Goal: Task Accomplishment & Management: Manage account settings

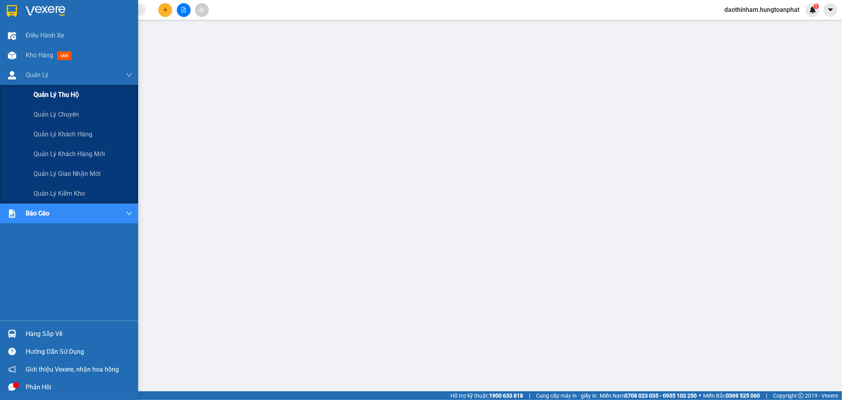
click at [50, 95] on span "Quản lý thu hộ" at bounding box center [56, 95] width 45 height 10
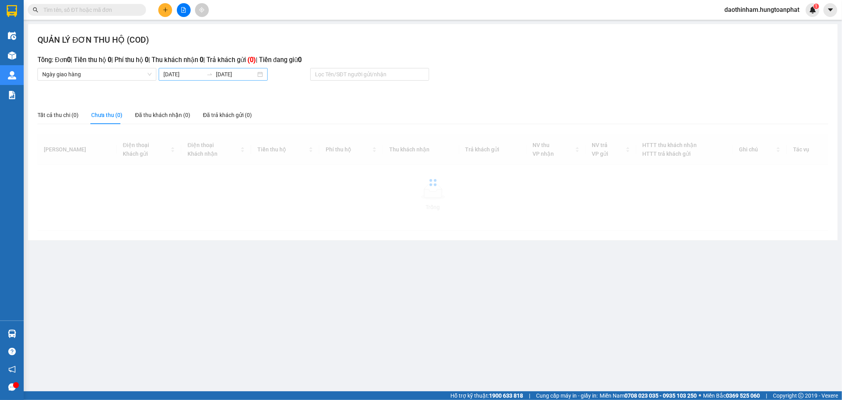
click at [197, 75] on body "Kết quả tìm kiếm ( 0 ) Bộ lọc No Data daothinham.hungtoanphat 1 Điều hành xe Kh…" at bounding box center [421, 200] width 842 height 400
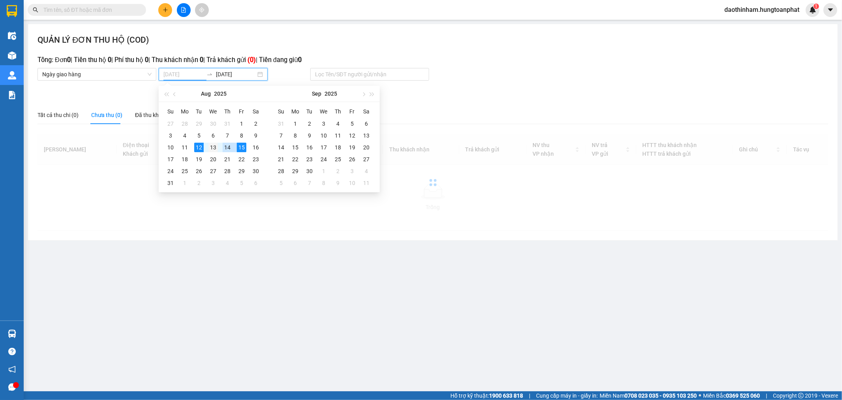
type input "[DATE]"
click at [214, 149] on div "13" at bounding box center [213, 147] width 9 height 9
type input "[DATE]"
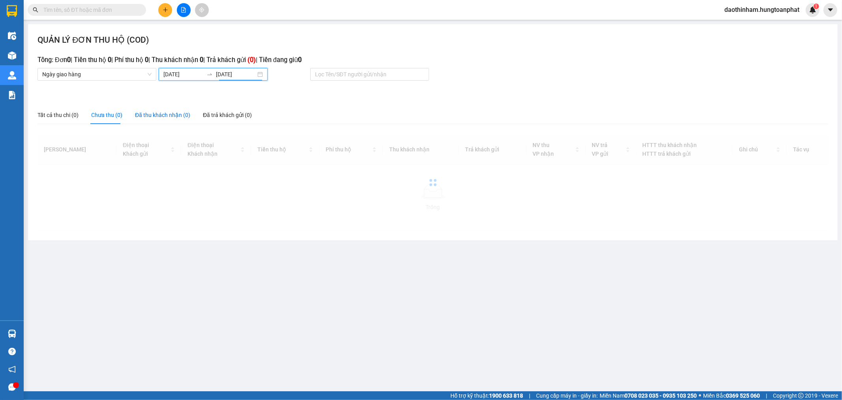
click at [167, 119] on div "Đã thu khách nhận (0)" at bounding box center [162, 115] width 55 height 9
click at [168, 117] on div "Đã thu khách nhận (0)" at bounding box center [162, 115] width 55 height 9
click at [181, 71] on input "[DATE]" at bounding box center [184, 74] width 40 height 9
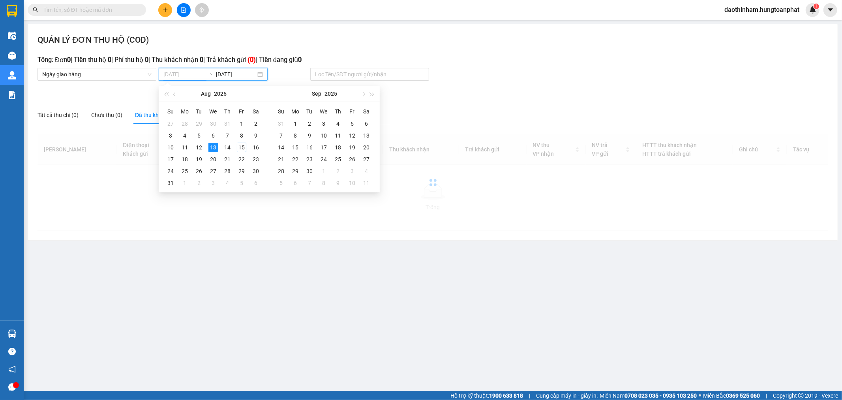
click at [213, 143] on div "13" at bounding box center [213, 147] width 9 height 9
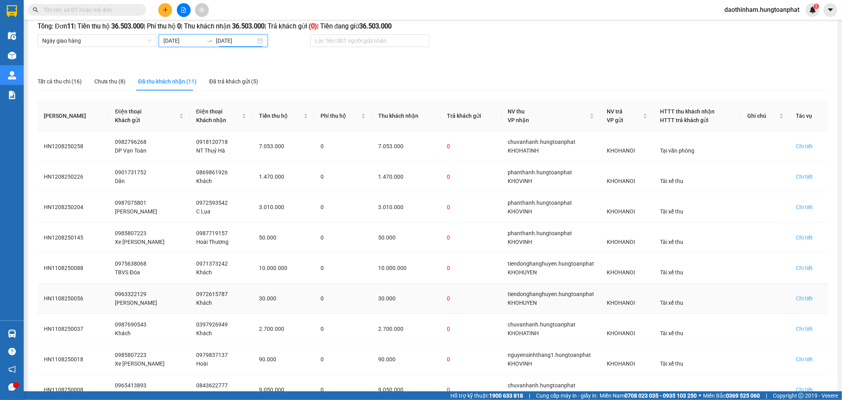
scroll to position [120, 0]
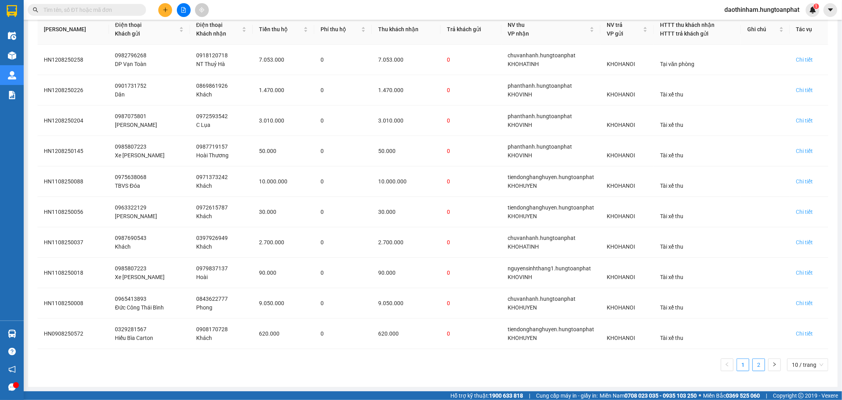
click at [756, 363] on link "2" at bounding box center [759, 365] width 12 height 12
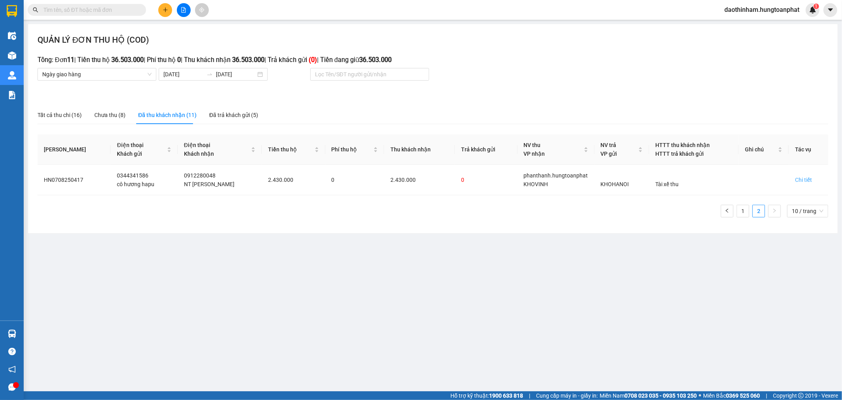
scroll to position [0, 0]
click at [187, 79] on div "[DATE] [DATE]" at bounding box center [213, 74] width 109 height 13
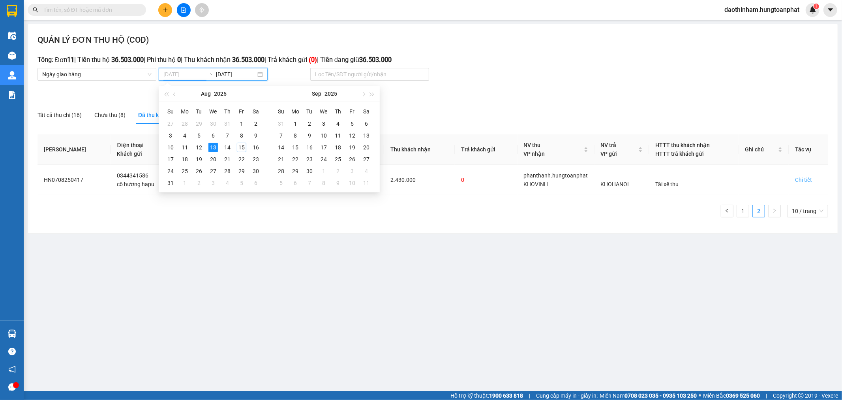
type input "[DATE]"
click at [211, 146] on div "13" at bounding box center [213, 147] width 9 height 9
click at [212, 146] on div "13" at bounding box center [213, 147] width 9 height 9
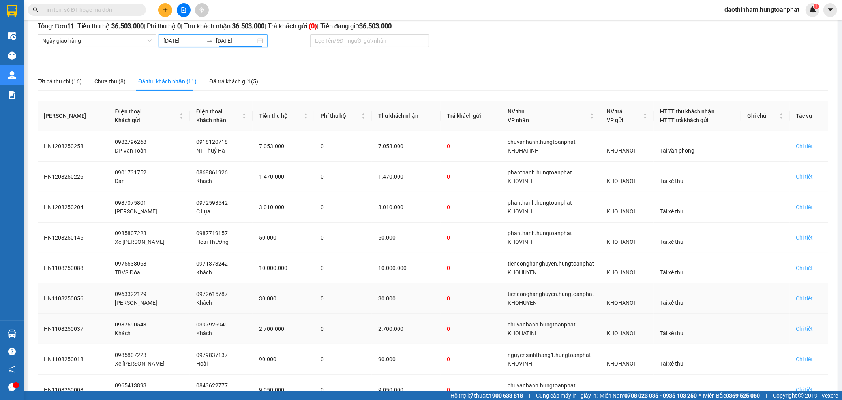
scroll to position [120, 0]
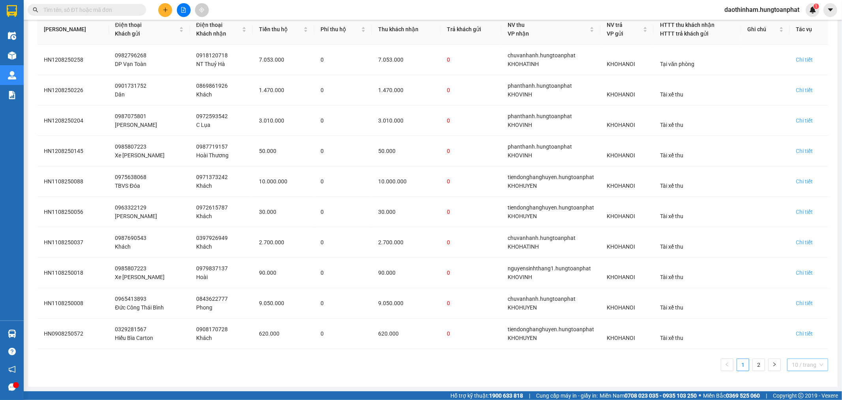
click at [797, 362] on span "10 / trang" at bounding box center [808, 365] width 32 height 12
click at [796, 325] on div "20 / trang" at bounding box center [807, 324] width 31 height 9
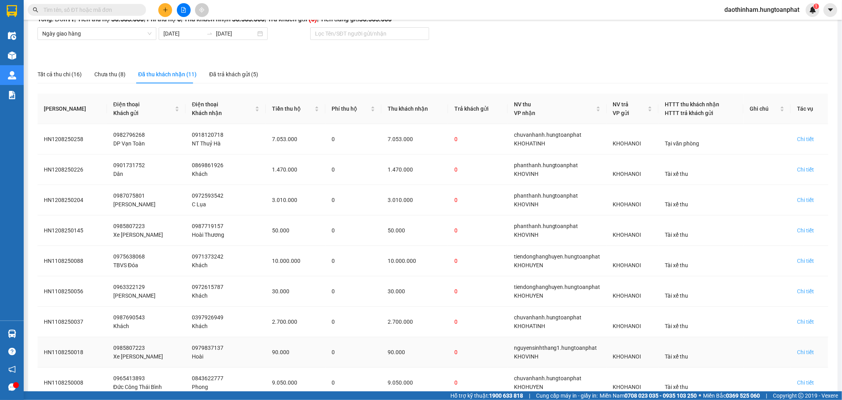
scroll to position [151, 0]
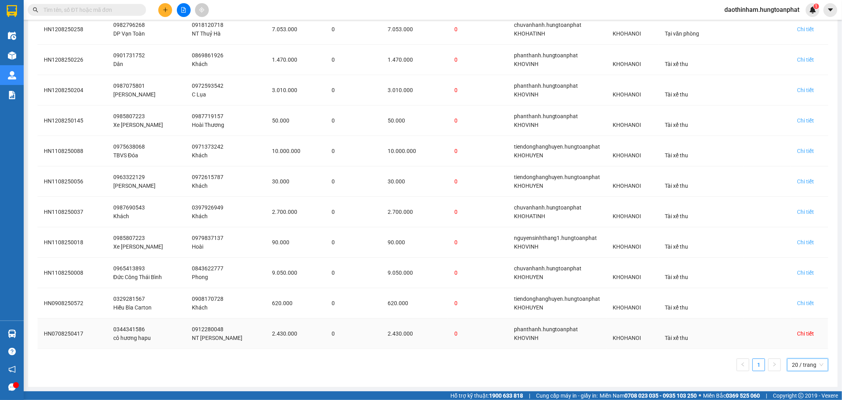
click at [802, 331] on div "Chi tiết" at bounding box center [805, 333] width 17 height 9
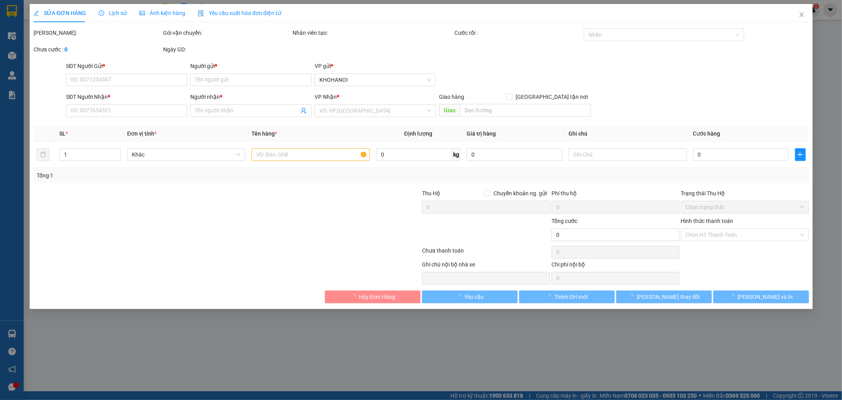
type input "0344341586"
type input "cô hương hapu"
type input "0912280048"
type input "NT [PERSON_NAME]"
checkbox input "true"
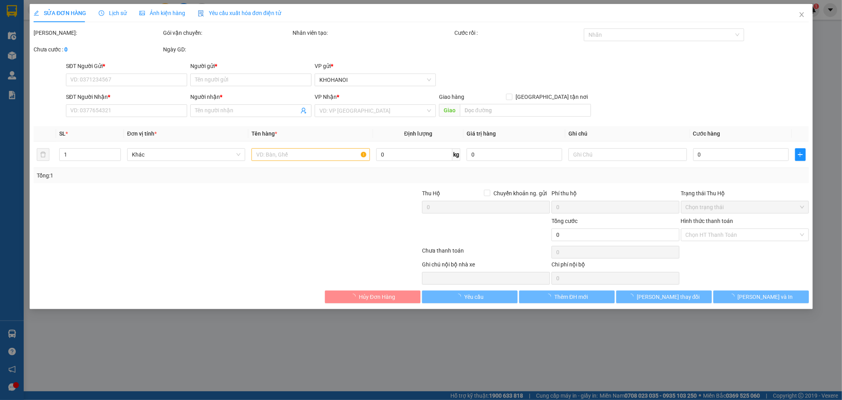
type input "06 [PERSON_NAME], [PERSON_NAME], Vinh"
checkbox input "true"
type input "2.430.000"
type input "60.000"
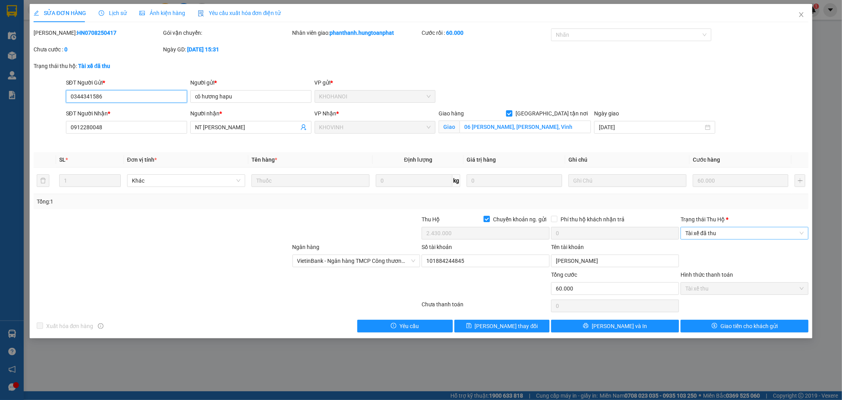
click at [724, 235] on span "Tài xế đã thu" at bounding box center [745, 233] width 118 height 12
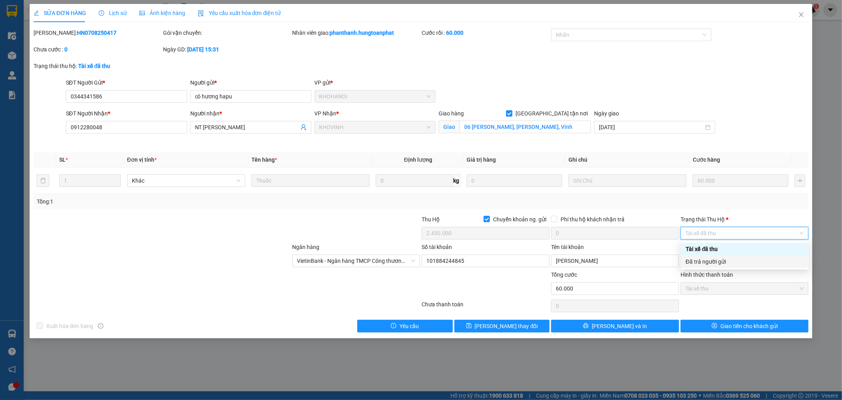
drag, startPoint x: 720, startPoint y: 260, endPoint x: 720, endPoint y: 268, distance: 7.9
click at [720, 261] on div "Đã trả người gửi" at bounding box center [745, 261] width 118 height 9
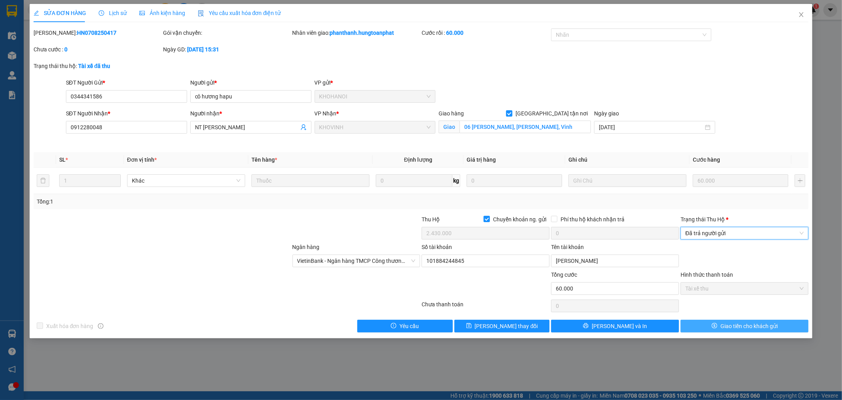
click at [734, 325] on span "Giao tiền cho khách gửi" at bounding box center [749, 325] width 57 height 9
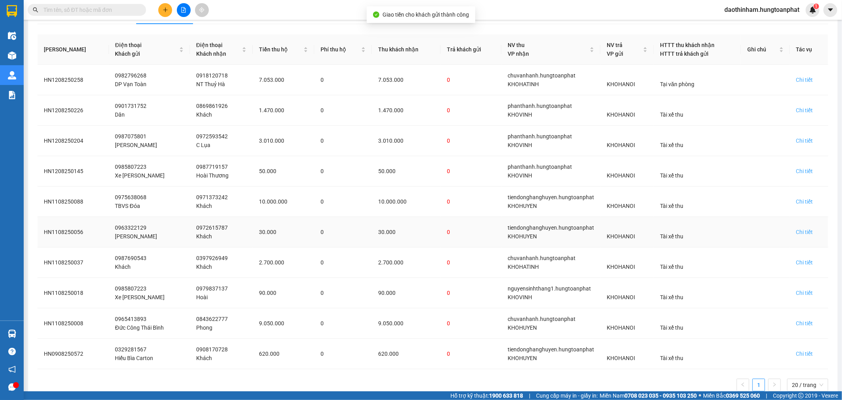
scroll to position [120, 0]
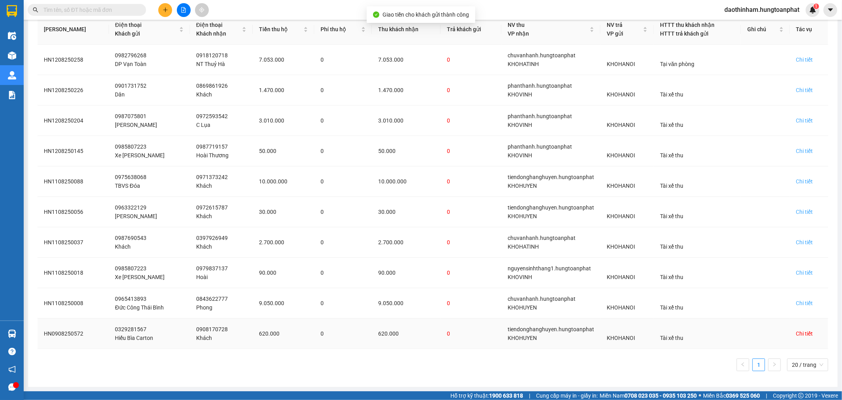
click at [799, 337] on div "Chi tiết" at bounding box center [805, 333] width 17 height 9
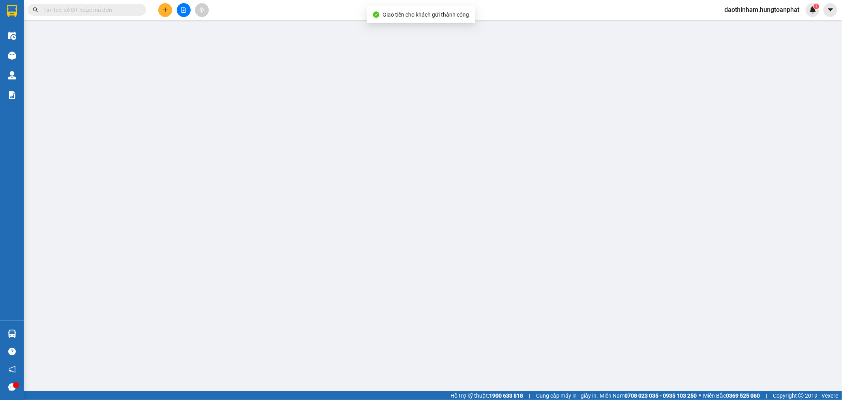
type input "0329281567"
type input "Hiếu Bìa Carton"
type input "0908170728"
type input "Khách"
checkbox input "true"
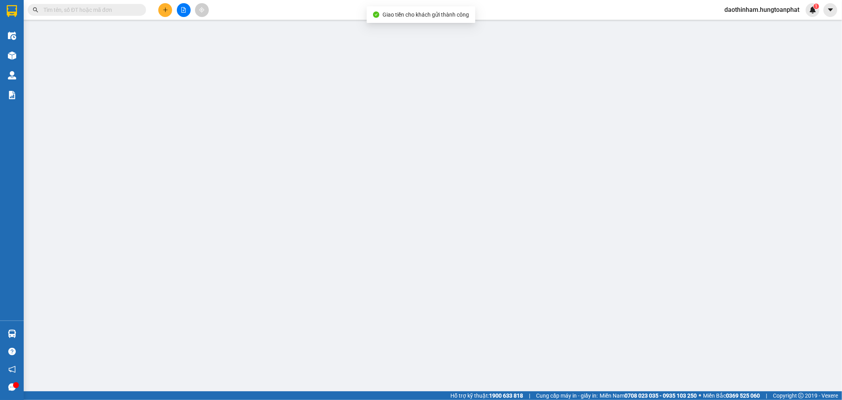
type input "Diễn Nguyên, Diễn Châu, Na"
checkbox input "true"
type input "620.000"
type input "70.000"
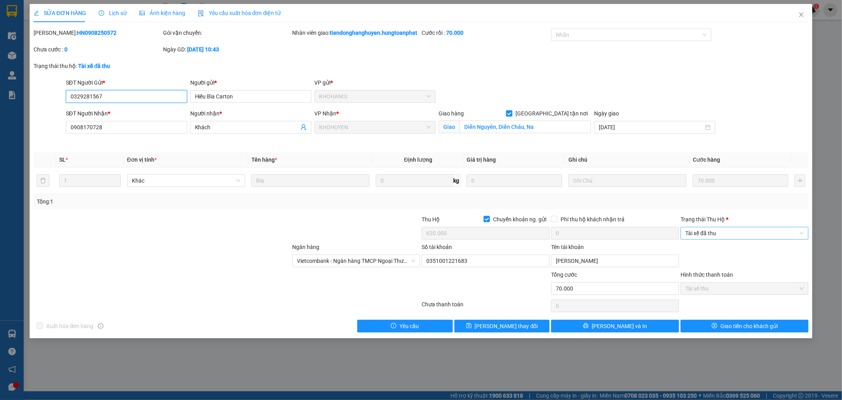
click at [783, 239] on span "Tài xế đã thu" at bounding box center [745, 233] width 118 height 12
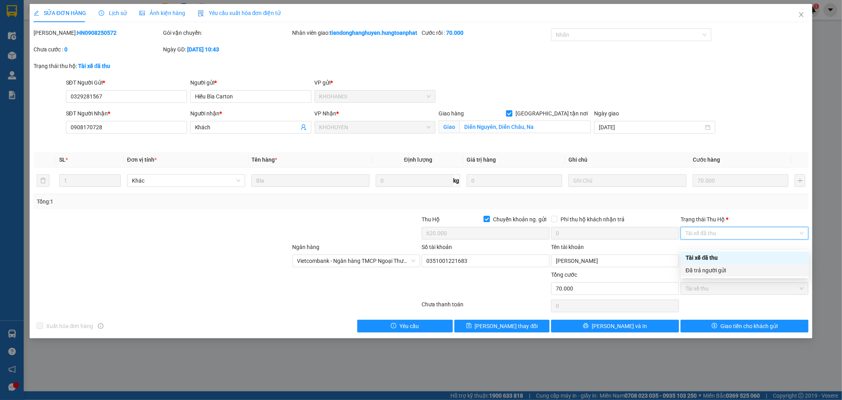
click at [752, 271] on div "Đã trả người gửi" at bounding box center [745, 270] width 118 height 9
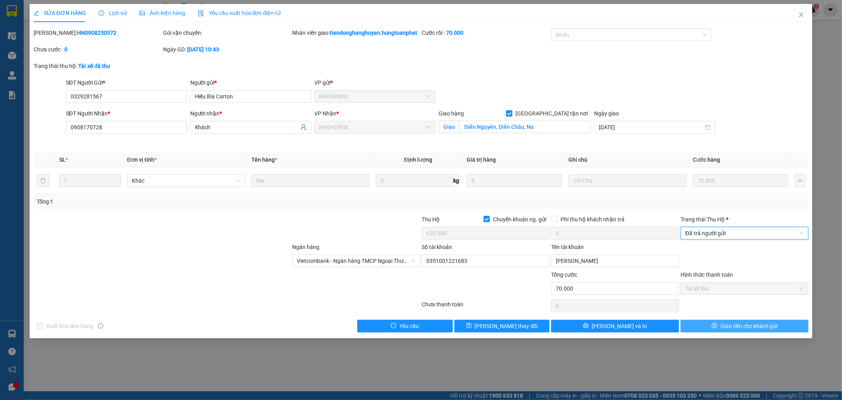
click at [736, 330] on span "Giao tiền cho khách gửi" at bounding box center [749, 325] width 57 height 9
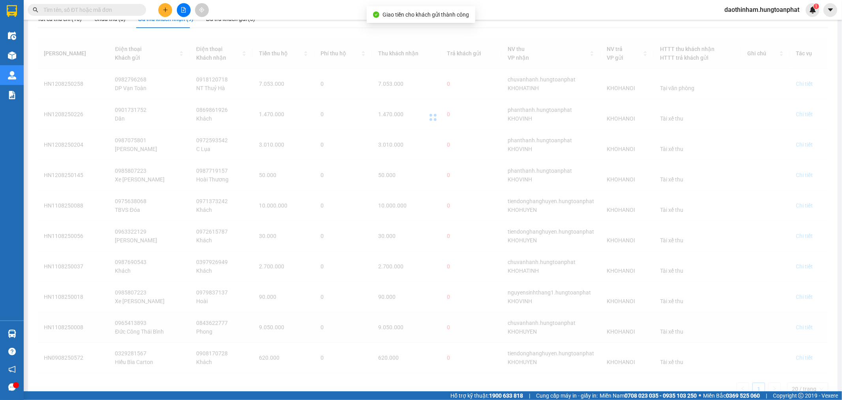
scroll to position [90, 0]
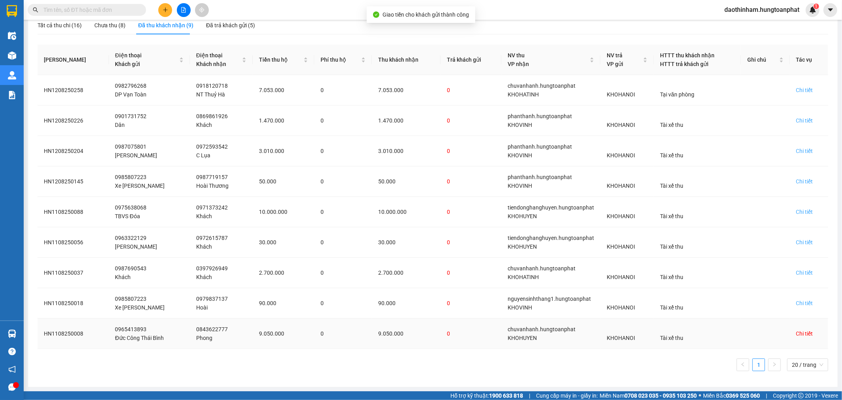
click at [802, 336] on div "Chi tiết" at bounding box center [805, 333] width 17 height 9
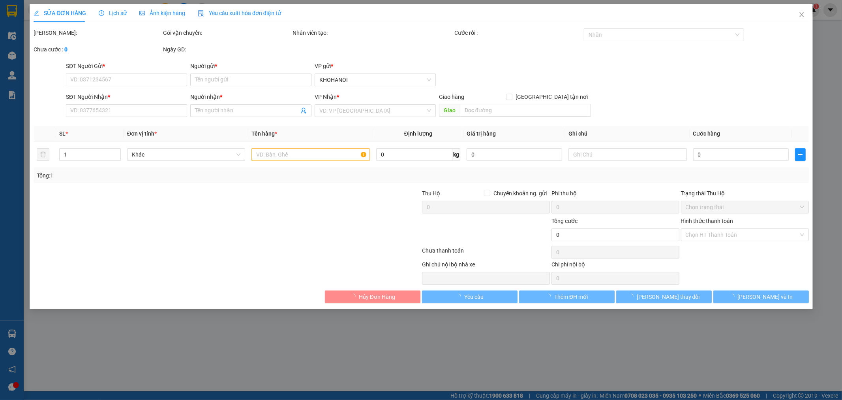
type input "0965413893"
type input "Đức Công Thái Bình"
type input "0843622777"
type input "Phong"
checkbox input "true"
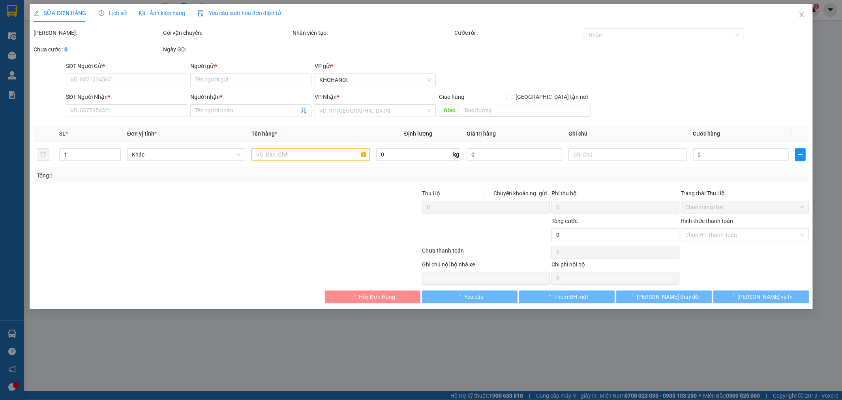
type input "[PERSON_NAME], [PERSON_NAME], HT"
checkbox input "true"
type input "9.050.000"
type input "450.000"
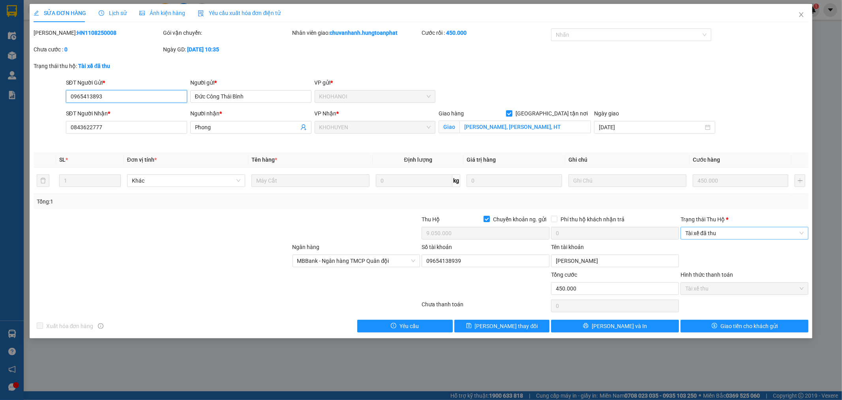
click at [704, 233] on span "Tài xế đã thu" at bounding box center [745, 233] width 118 height 12
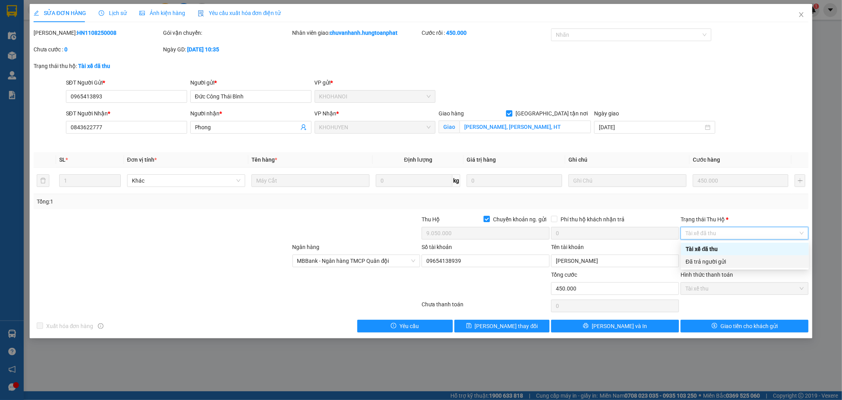
click at [704, 262] on div "Đã trả người gửi" at bounding box center [745, 261] width 118 height 9
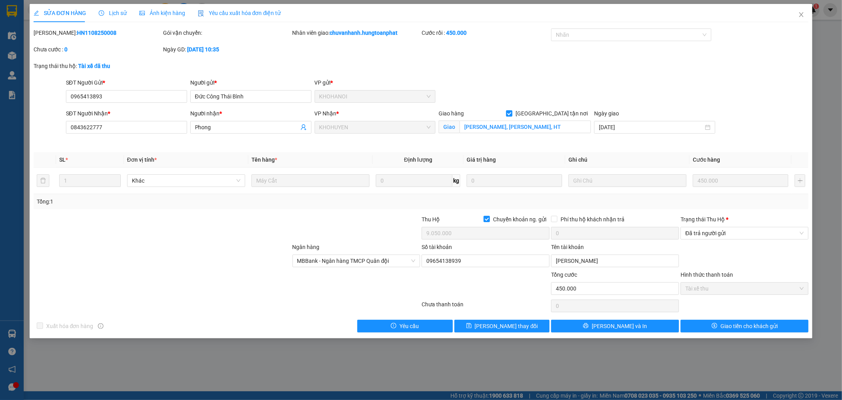
click at [710, 318] on div "Total Paid Fee 450.000 Total UnPaid Fee 0 Cash Collection Total Fee Mã ĐH: HN11…" at bounding box center [422, 180] width 776 height 304
click at [708, 322] on button "Giao tiền cho khách gửi" at bounding box center [745, 326] width 128 height 13
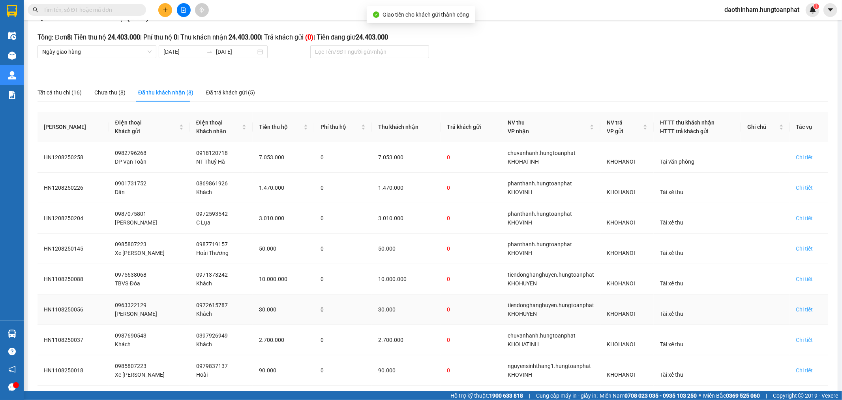
scroll to position [60, 0]
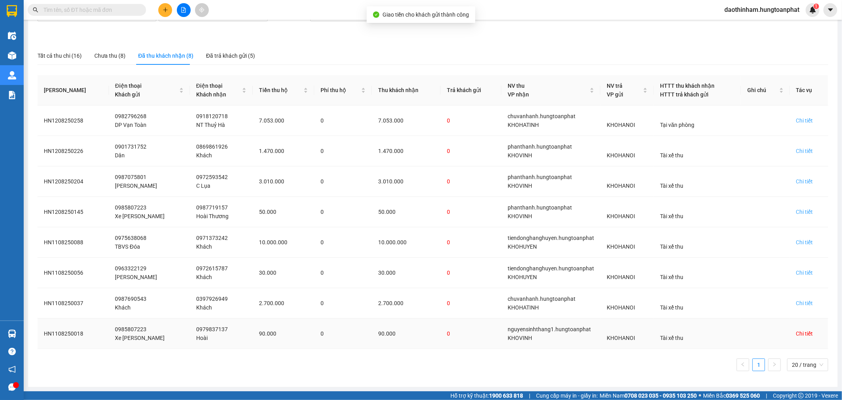
click at [797, 337] on div "Chi tiết" at bounding box center [805, 333] width 17 height 9
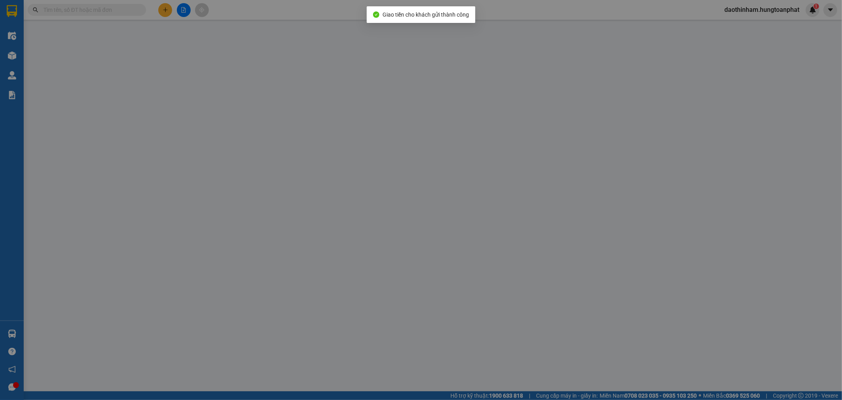
type input "0985807223"
type input "Xe [PERSON_NAME]"
type input "0979837137"
type input "Hoài"
checkbox input "true"
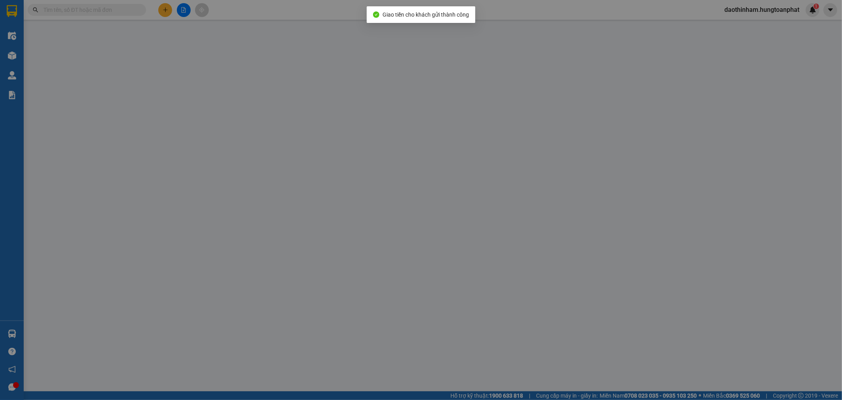
type input "X8 [PERSON_NAME], Vinh"
checkbox input "true"
type input "90.000"
type input "120.000"
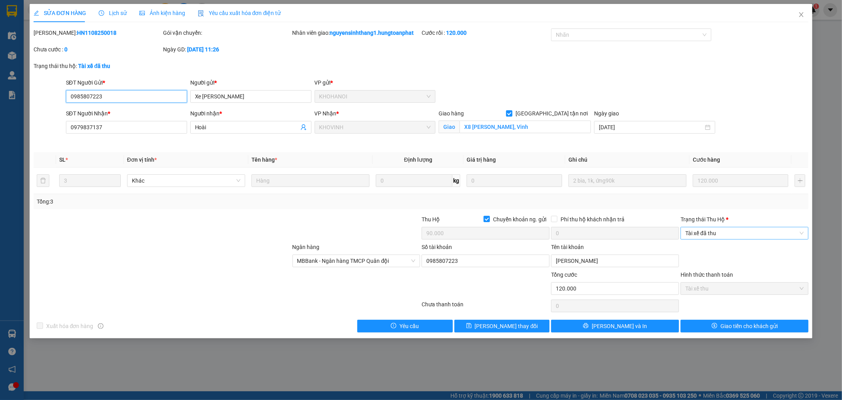
click at [724, 233] on span "Tài xế đã thu" at bounding box center [745, 233] width 118 height 12
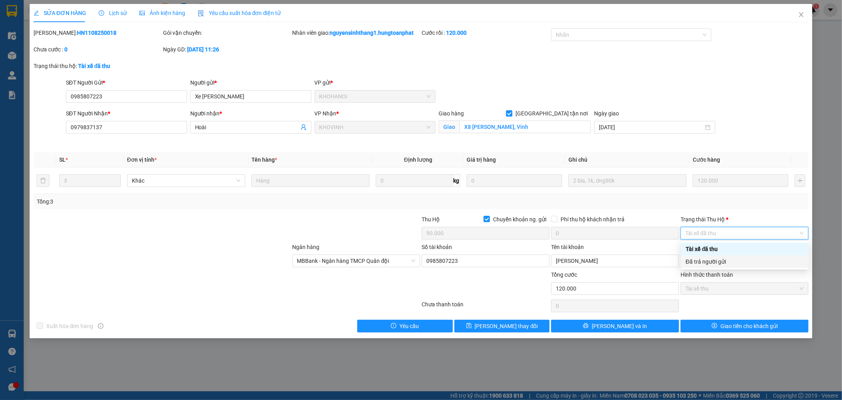
click at [719, 262] on div "Đã trả người gửi" at bounding box center [745, 261] width 118 height 9
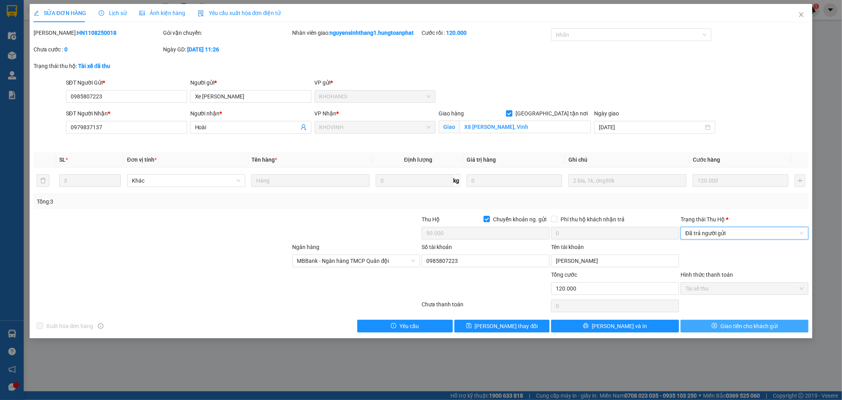
click at [721, 325] on span "Giao tiền cho khách gửi" at bounding box center [749, 325] width 57 height 9
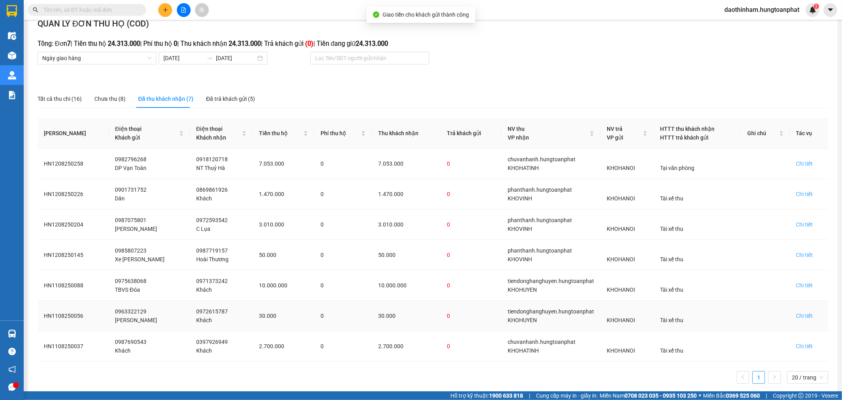
scroll to position [29, 0]
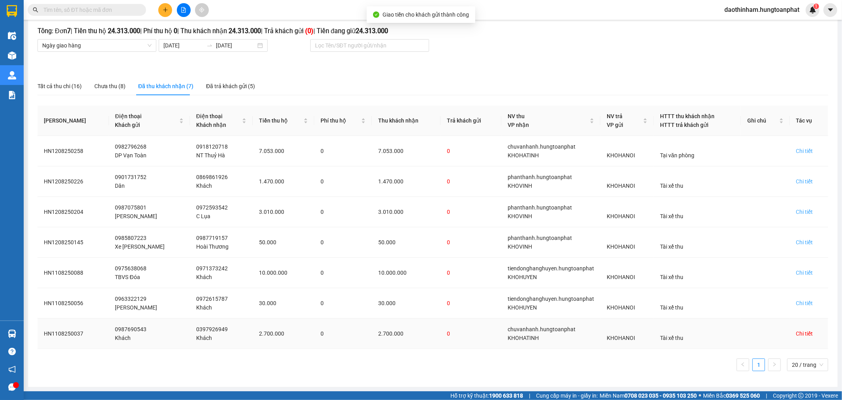
click at [797, 334] on div "Chi tiết" at bounding box center [805, 333] width 17 height 9
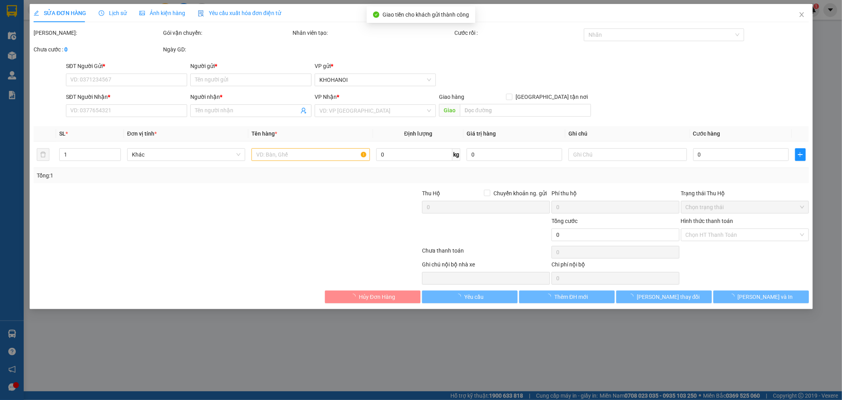
type input "0987690543"
type input "Khách"
type input "0397926949"
type input "Khách"
checkbox input "true"
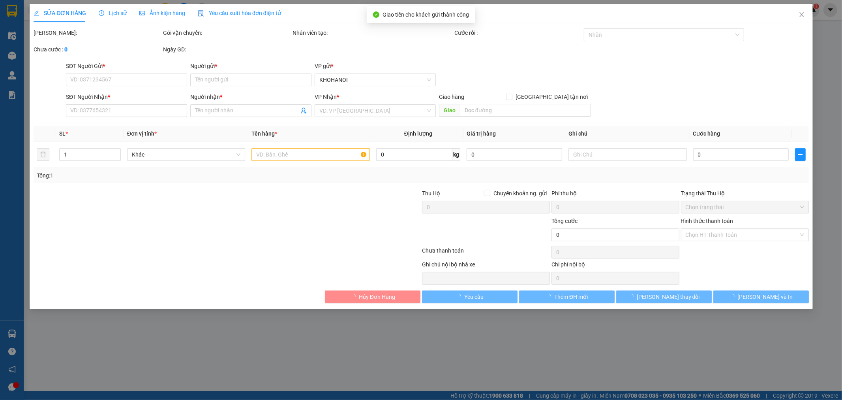
type input "[PERSON_NAME], Cẩm Vinh, TPHT"
checkbox input "true"
type input "2.700.000"
type input "400.000"
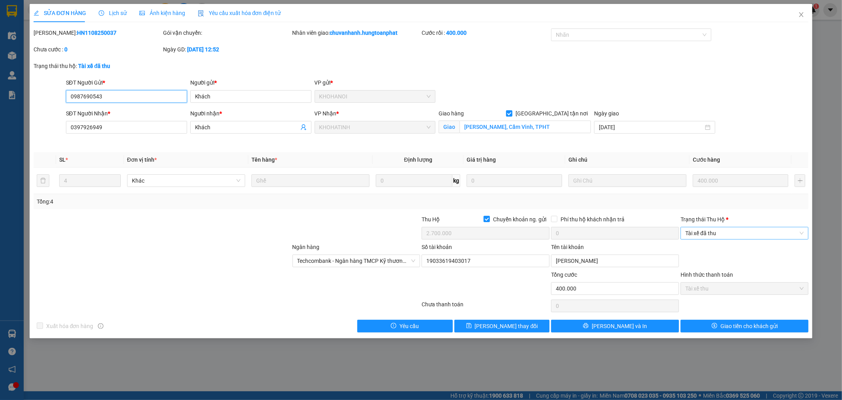
click at [766, 231] on span "Tài xế đã thu" at bounding box center [745, 233] width 118 height 12
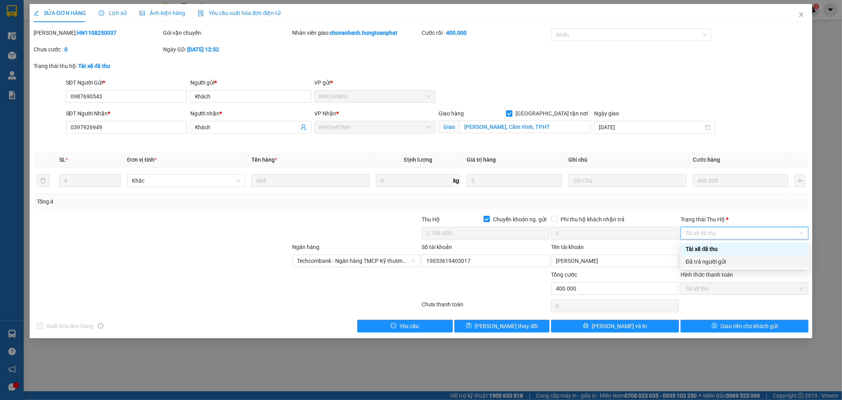
click at [728, 258] on div "Đã trả người gửi" at bounding box center [745, 261] width 118 height 9
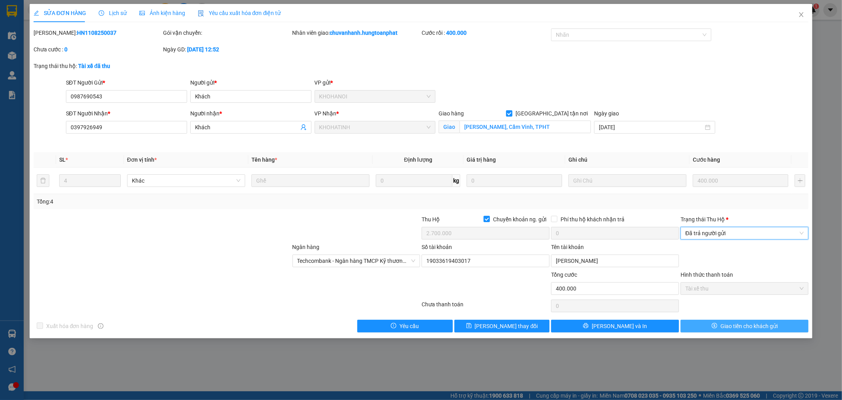
click at [721, 332] on button "Giao tiền cho khách gửi" at bounding box center [745, 326] width 128 height 13
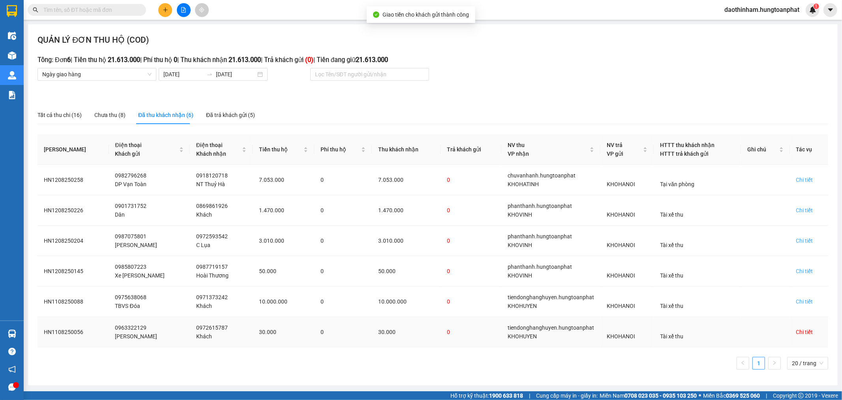
click at [803, 333] on div "Chi tiết" at bounding box center [805, 331] width 17 height 9
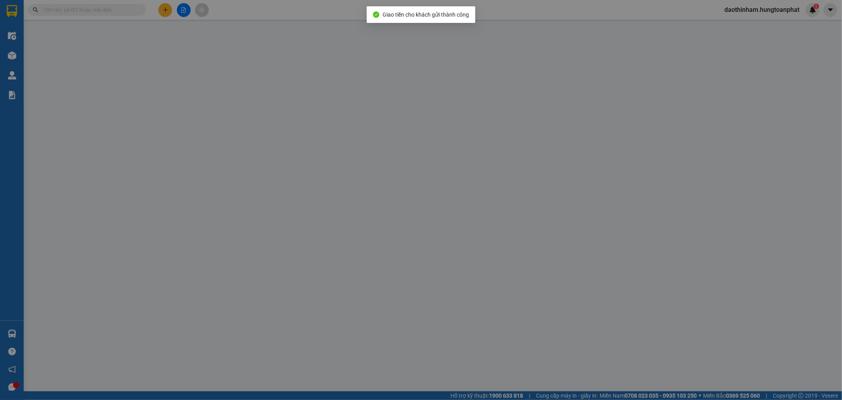
type input "0963322129"
type input "[PERSON_NAME]"
type input "0972615787"
type input "Khách"
checkbox input "true"
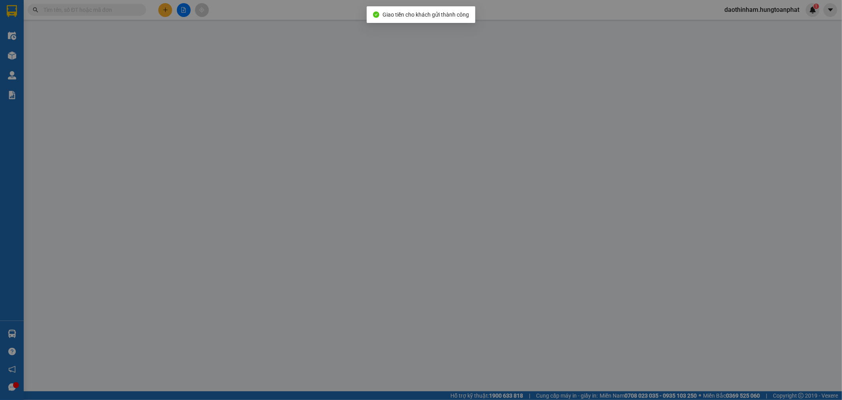
type input "[GEOGRAPHIC_DATA], [GEOGRAPHIC_DATA], [GEOGRAPHIC_DATA]"
checkbox input "true"
type input "30.000"
type input "70.000"
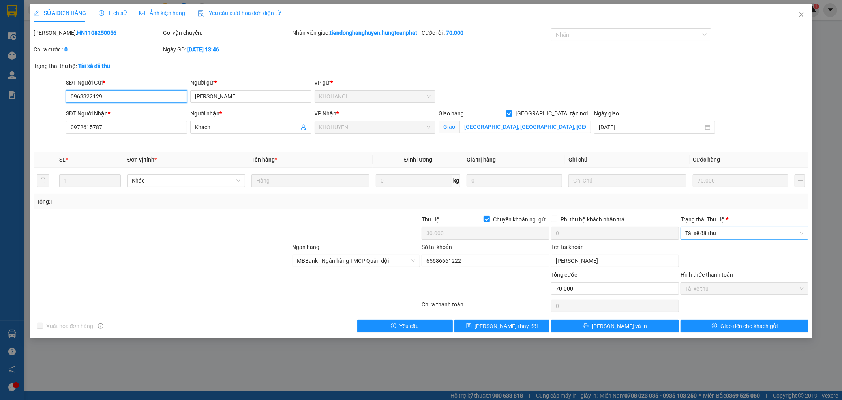
click at [775, 239] on span "Tài xế đã thu" at bounding box center [745, 233] width 118 height 12
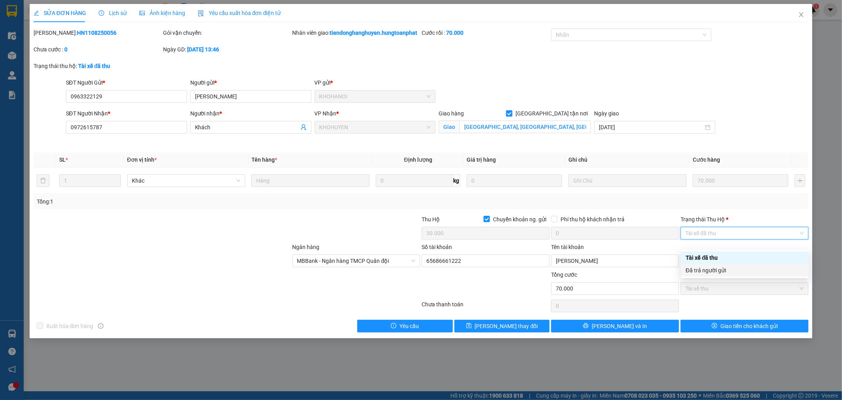
click at [741, 274] on div "Đã trả người gửi" at bounding box center [745, 270] width 118 height 9
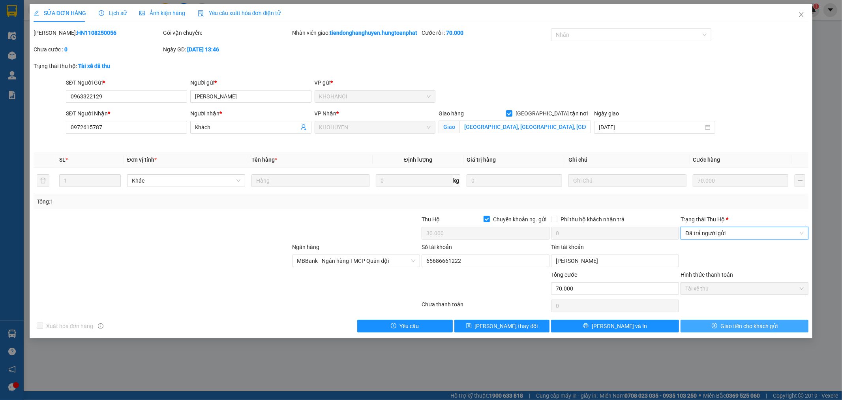
click at [721, 330] on span "Giao tiền cho khách gửi" at bounding box center [749, 325] width 57 height 9
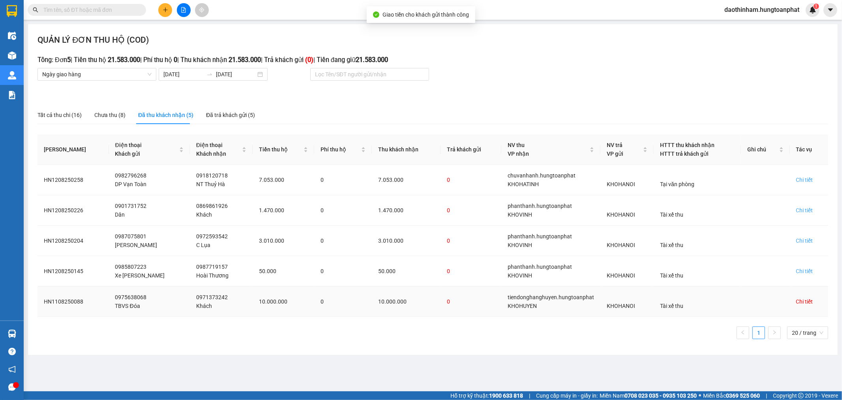
click at [803, 305] on div "Chi tiết" at bounding box center [805, 301] width 17 height 9
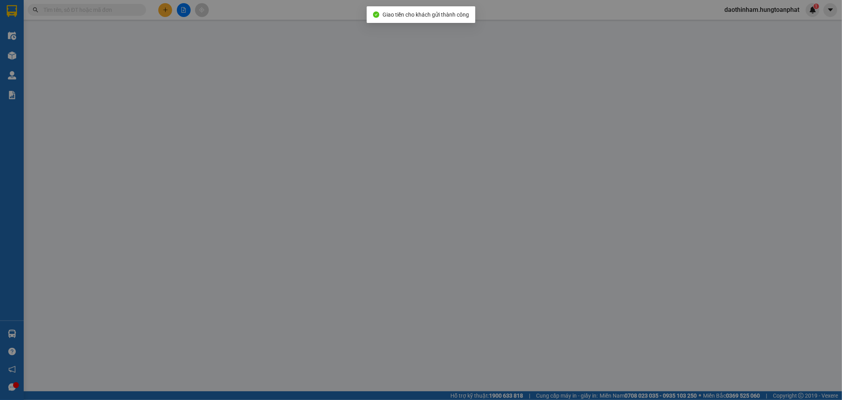
type input "0975638068"
type input "TBVS Đóa"
type input "0971373242"
type input "Khách"
checkbox input "true"
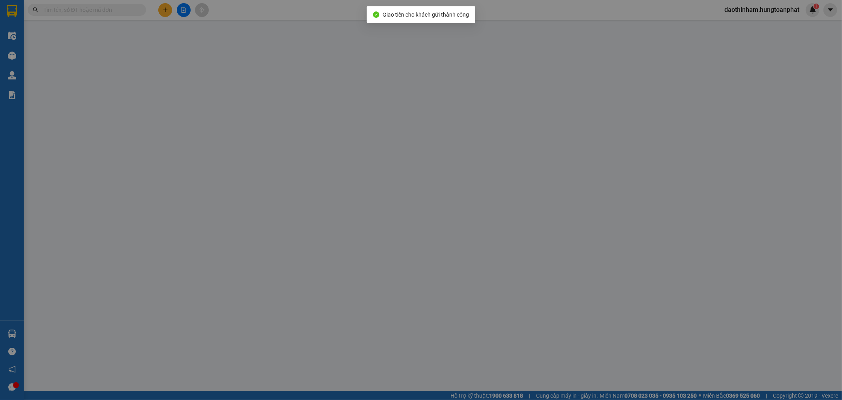
type input "Hợp Thành, [GEOGRAPHIC_DATA], [GEOGRAPHIC_DATA]"
checkbox input "true"
type input "10.000.000"
type input "1.100.000"
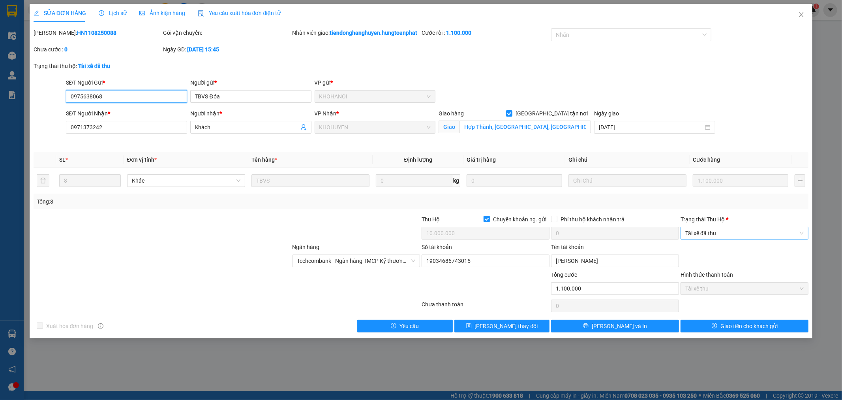
click at [781, 236] on span "Tài xế đã thu" at bounding box center [745, 233] width 118 height 12
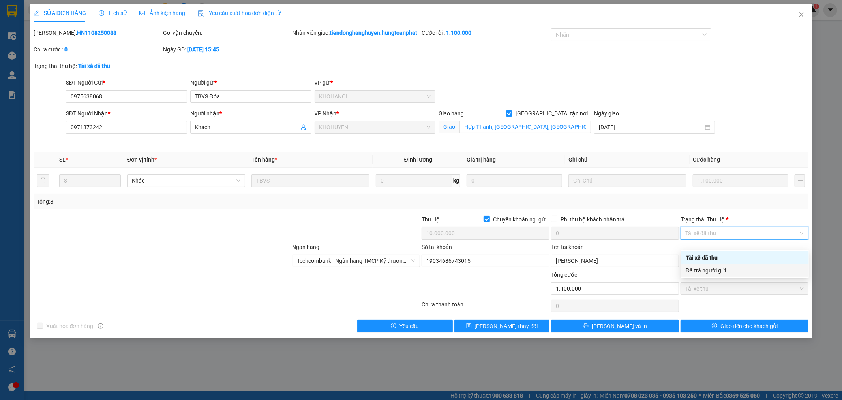
click at [740, 267] on div "Đã trả người gửi" at bounding box center [745, 270] width 118 height 9
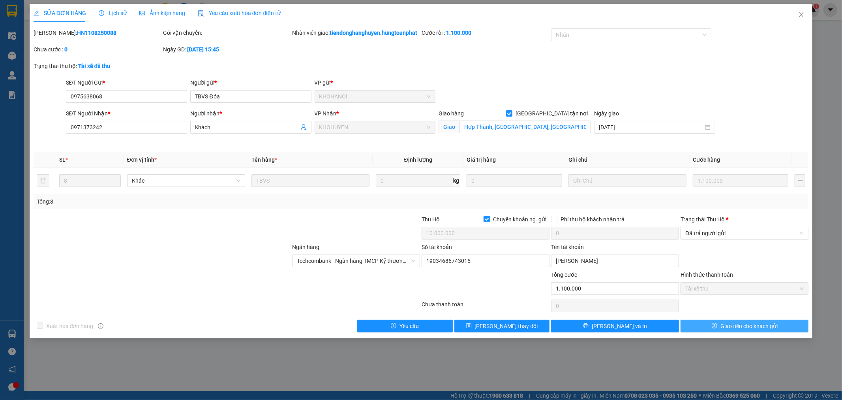
click at [745, 330] on span "Giao tiền cho khách gửi" at bounding box center [749, 325] width 57 height 9
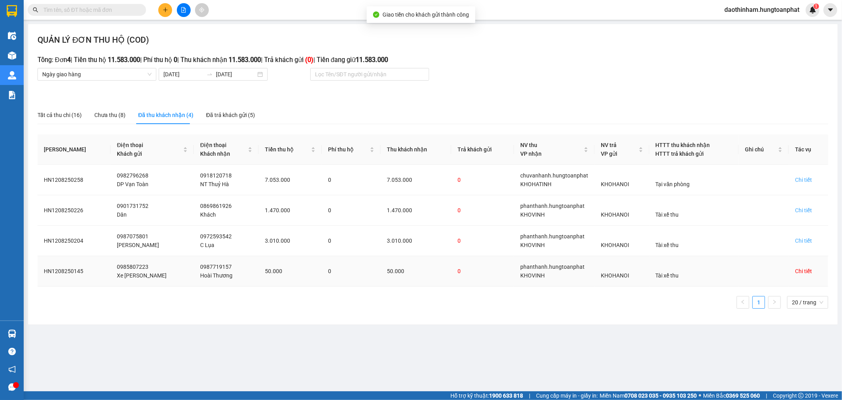
click at [799, 272] on div "Chi tiết" at bounding box center [803, 271] width 17 height 9
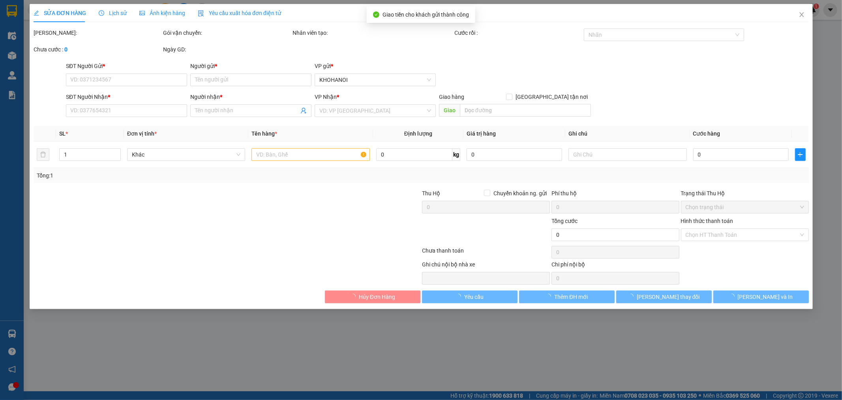
type input "0985807223"
type input "Xe [PERSON_NAME]"
type input "0987719157"
type input "Hoài Thương"
checkbox input "true"
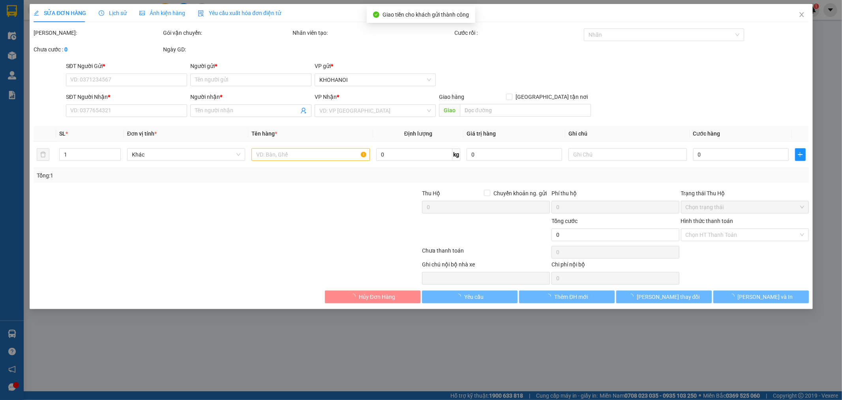
type input "164 [PERSON_NAME], Vinh"
checkbox input "true"
type input "50.000"
type input "80.000"
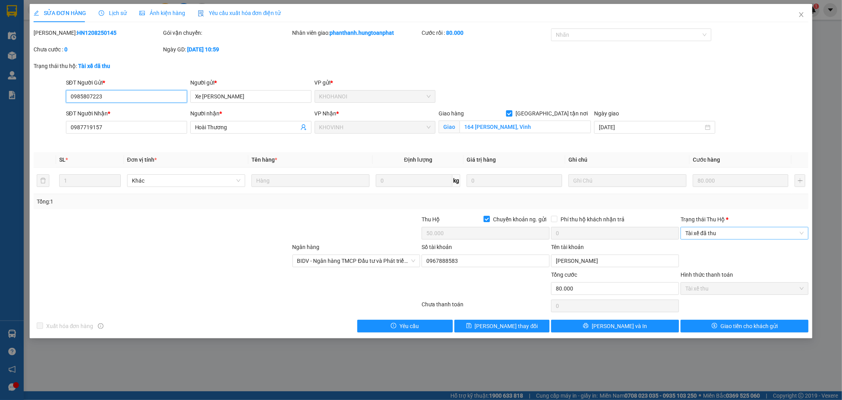
click at [767, 233] on span "Tài xế đã thu" at bounding box center [745, 233] width 118 height 12
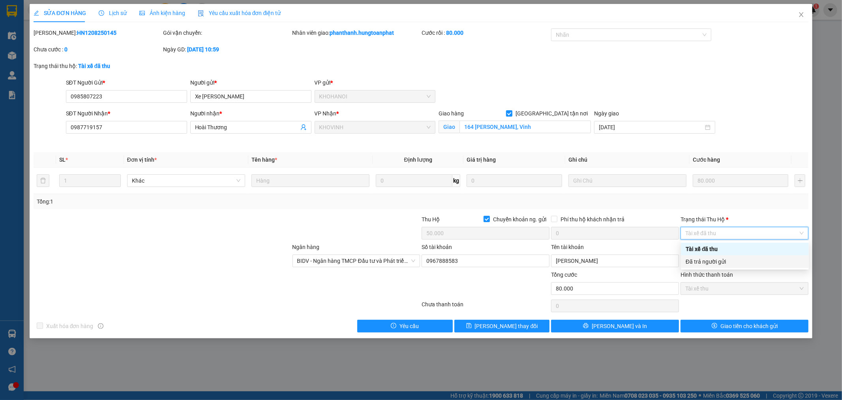
click at [728, 261] on div "Đã trả người gửi" at bounding box center [745, 261] width 118 height 9
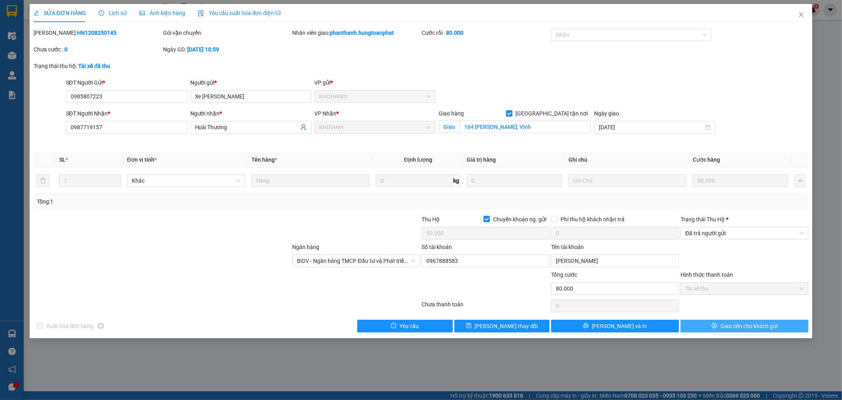
click at [748, 328] on span "Giao tiền cho khách gửi" at bounding box center [749, 325] width 57 height 9
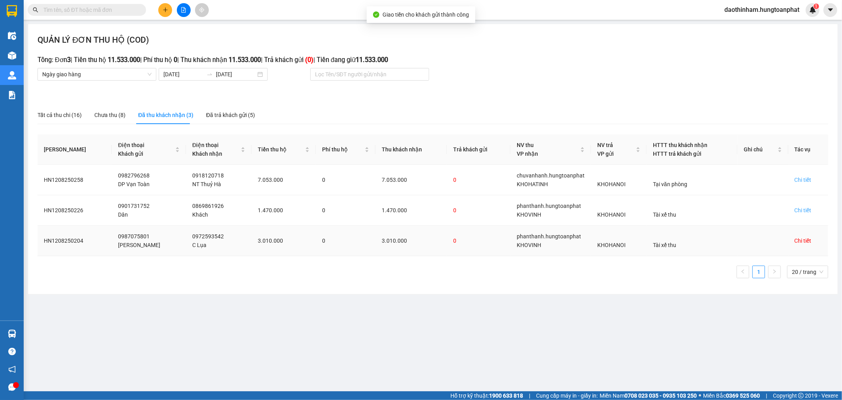
click at [803, 240] on div "Chi tiết" at bounding box center [803, 240] width 17 height 9
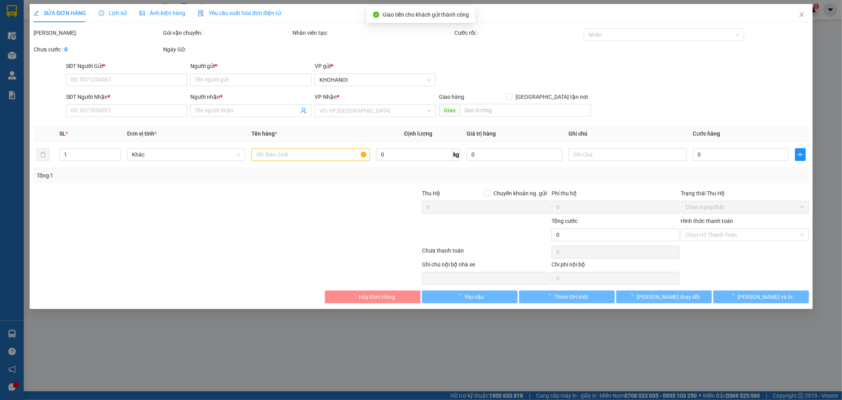
type input "0987075801"
type input "[PERSON_NAME]"
type input "0972593542"
type input "C Lụa"
checkbox input "true"
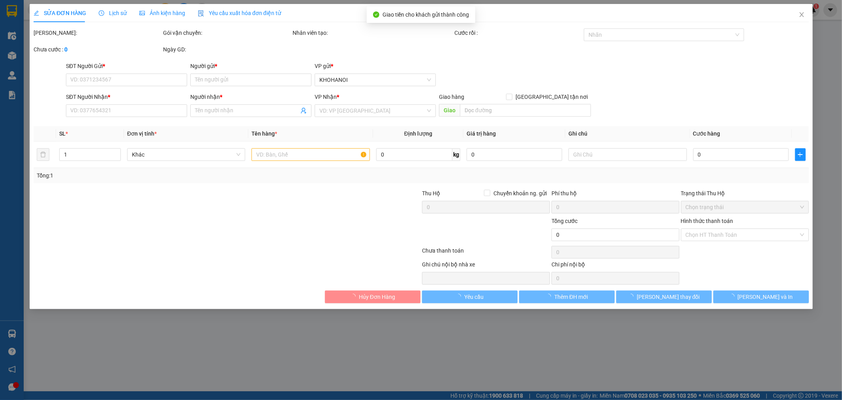
type input "28 [PERSON_NAME], Vinh"
checkbox input "true"
type input "3.010.000"
type input "70.000"
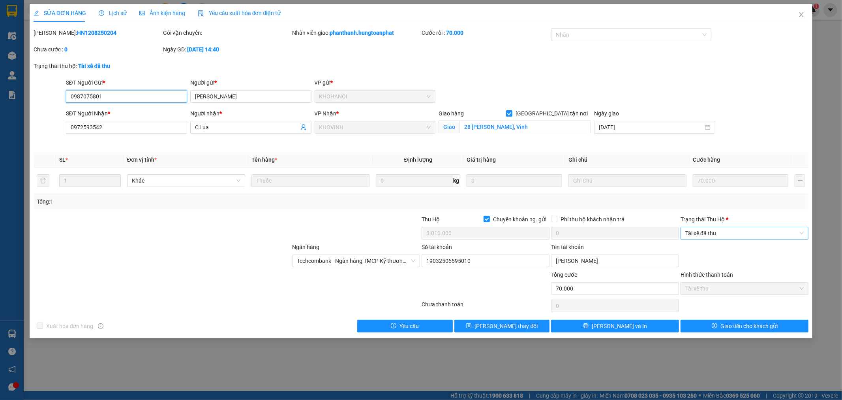
click at [712, 235] on span "Tài xế đã thu" at bounding box center [745, 233] width 118 height 12
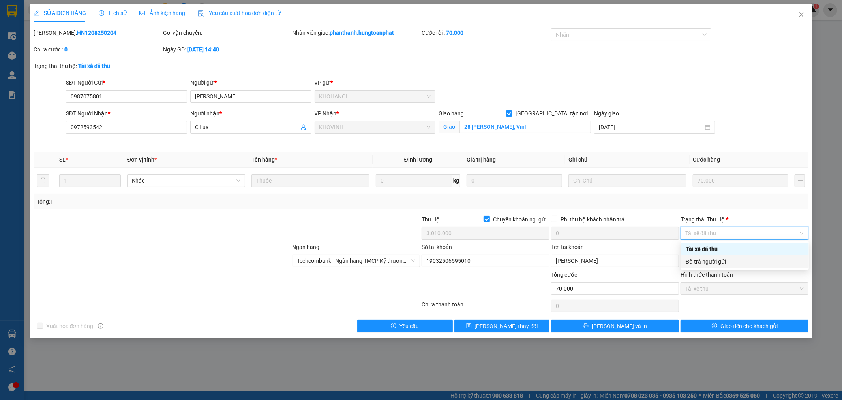
click at [714, 258] on div "Đã trả người gửi" at bounding box center [745, 261] width 118 height 9
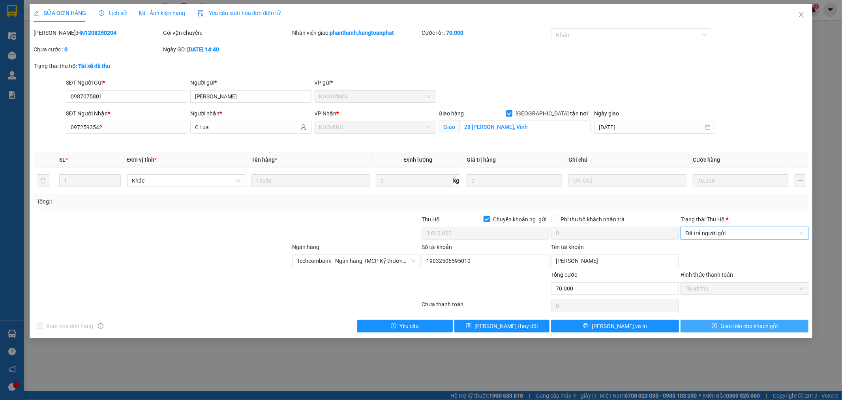
click at [737, 330] on span "Giao tiền cho khách gửi" at bounding box center [749, 325] width 57 height 9
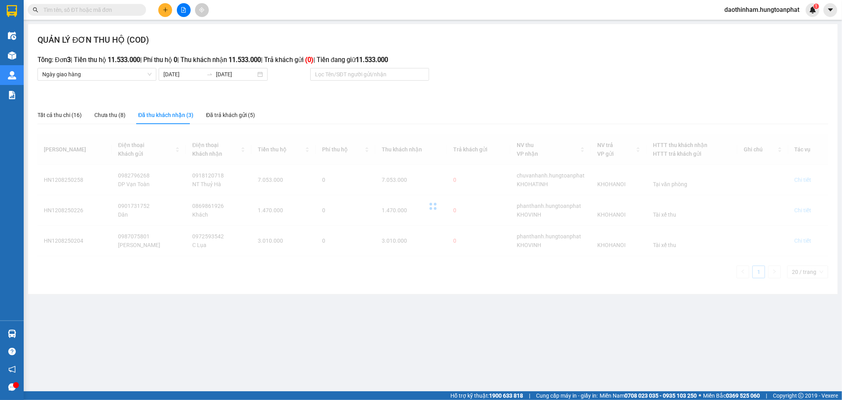
click at [803, 211] on div at bounding box center [433, 206] width 791 height 144
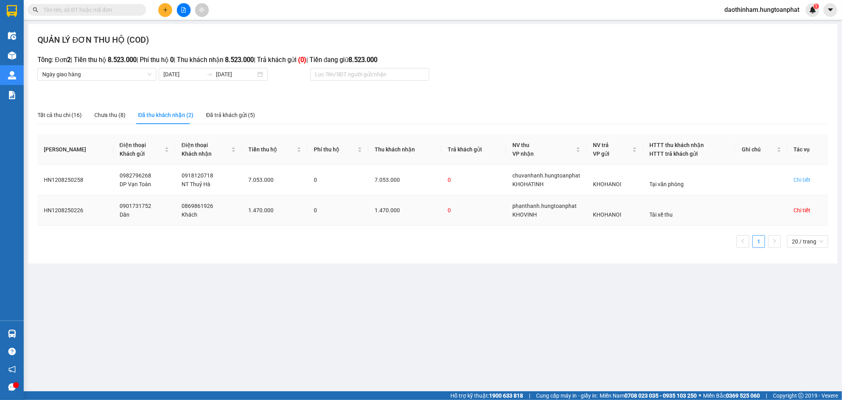
click at [803, 211] on div "Chi tiết" at bounding box center [802, 210] width 17 height 9
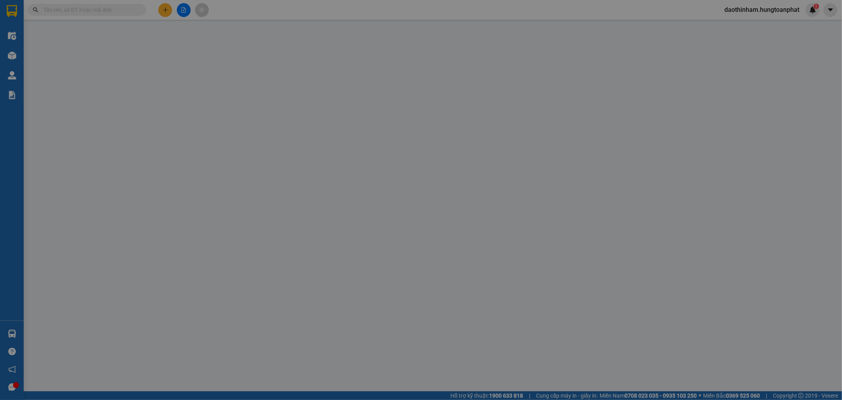
type input "0901731752"
type input "Dân"
type input "0869861926"
type input "Khách"
checkbox input "true"
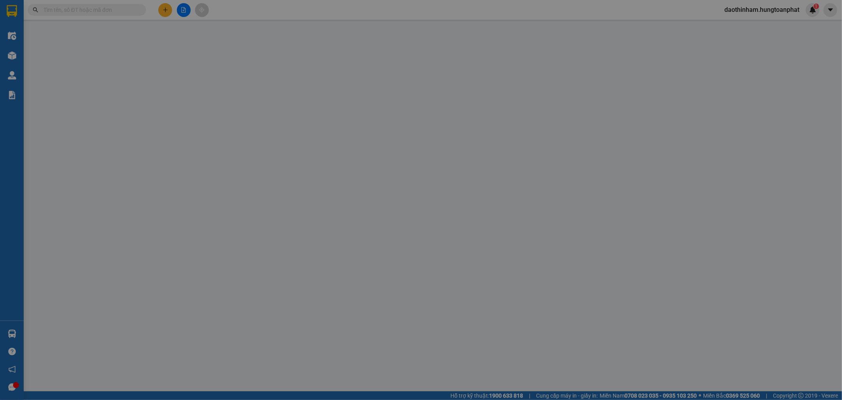
type input "55 [PERSON_NAME], Vinh"
checkbox input "true"
type input "1.470.000"
type input "80.000"
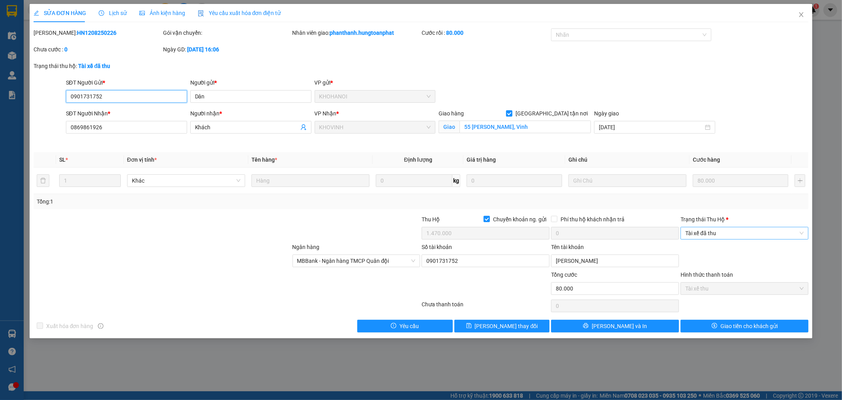
click at [765, 236] on span "Tài xế đã thu" at bounding box center [745, 233] width 118 height 12
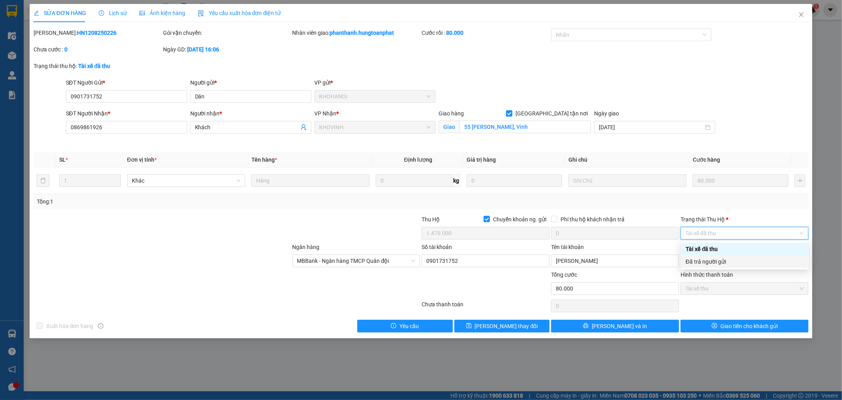
click at [751, 266] on div "Đã trả người gửi" at bounding box center [745, 261] width 128 height 13
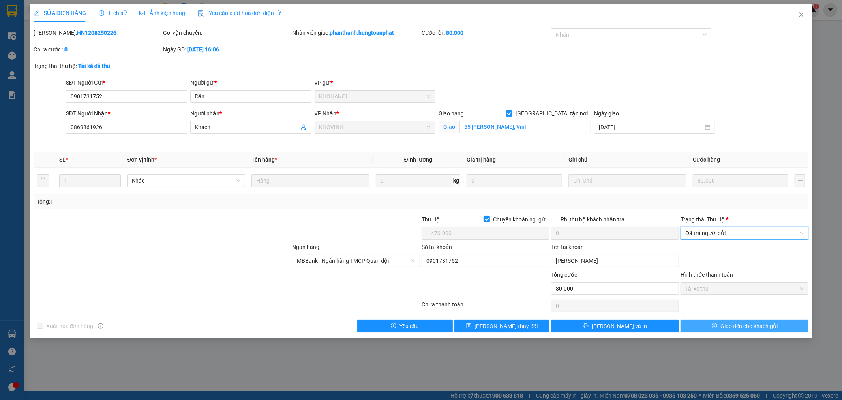
click at [748, 323] on span "Giao tiền cho khách gửi" at bounding box center [749, 325] width 57 height 9
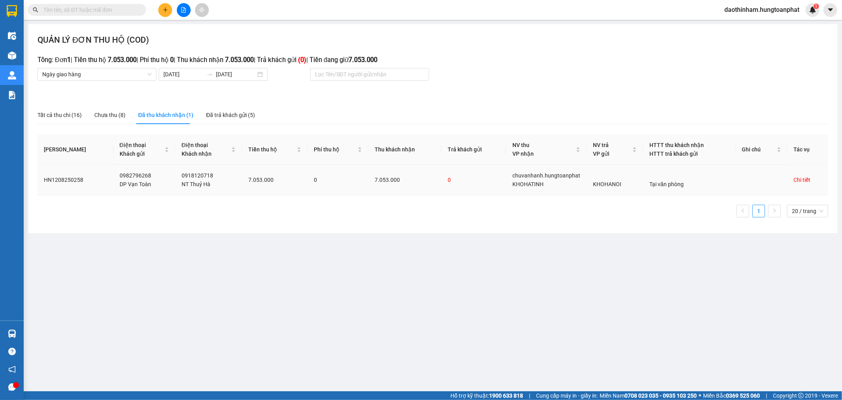
click at [807, 179] on div "Chi tiết" at bounding box center [802, 179] width 17 height 9
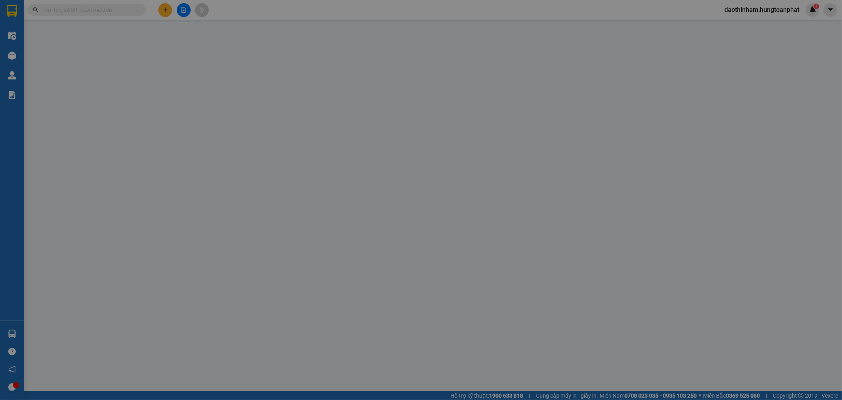
type input "0982796268"
type input "DP Vạn Toàn"
type input "0918120718"
type input "NT Thuỷ Hà"
checkbox input "true"
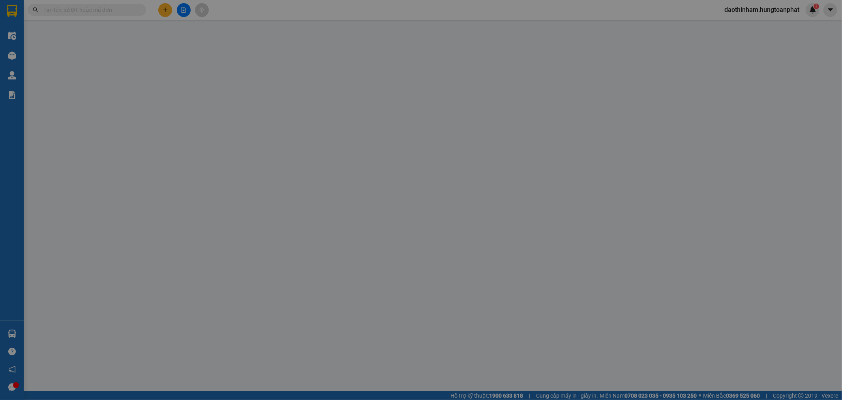
type input "355 [PERSON_NAME] , [PERSON_NAME], [GEOGRAPHIC_DATA]"
checkbox input "true"
type input "7.053.000"
type input "50.000"
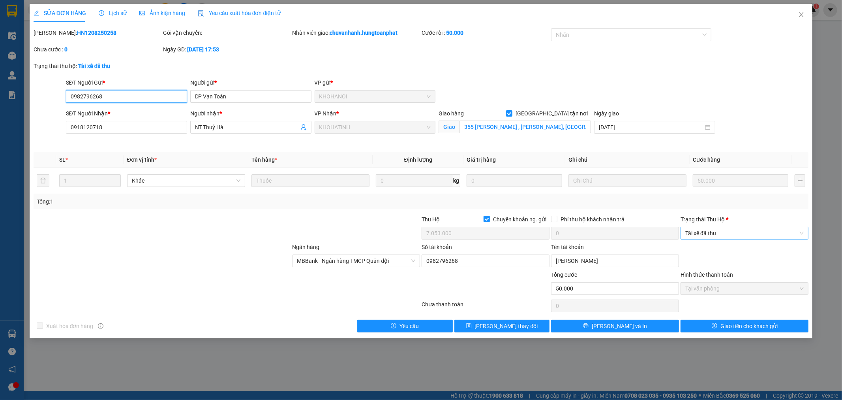
drag, startPoint x: 758, startPoint y: 231, endPoint x: 751, endPoint y: 240, distance: 12.1
click at [758, 231] on span "Tài xế đã thu" at bounding box center [745, 233] width 118 height 12
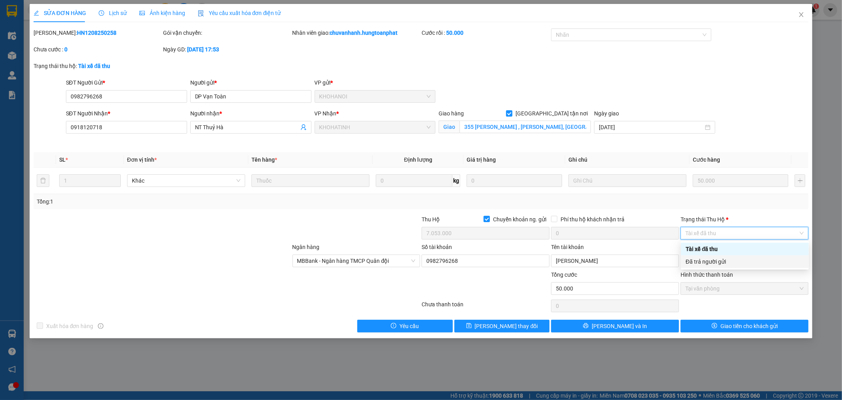
click at [738, 263] on div "Đã trả người gửi" at bounding box center [745, 261] width 118 height 9
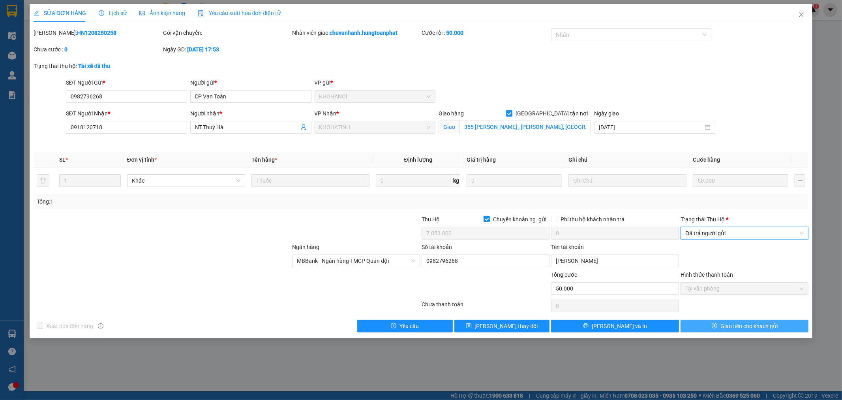
click at [752, 321] on span "Giao tiền cho khách gửi" at bounding box center [749, 325] width 57 height 9
